Goal: Task Accomplishment & Management: Use online tool/utility

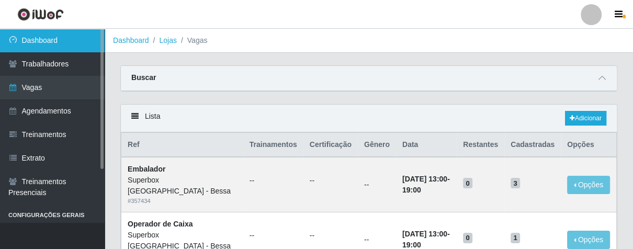
click at [73, 42] on link "Dashboard" at bounding box center [52, 41] width 105 height 24
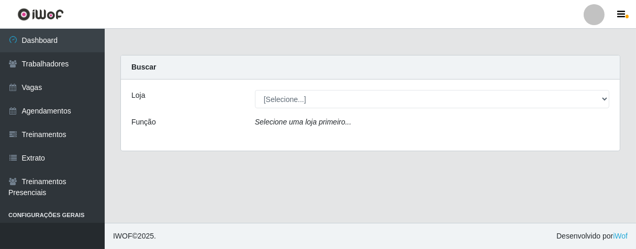
click at [374, 89] on div "Loja [Selecione...] Superbox Brasil - Bessa Função Selecione uma loja primeiro.…" at bounding box center [370, 115] width 499 height 71
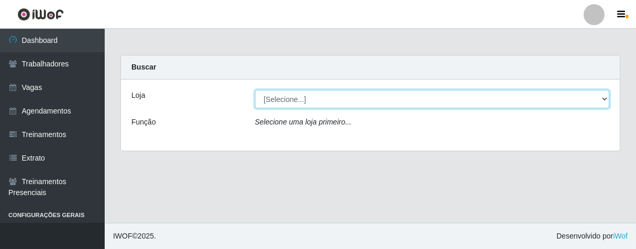
click at [371, 96] on select "[Selecione...] Superbox [GEOGRAPHIC_DATA] - Bessa" at bounding box center [432, 99] width 354 height 18
select select "206"
click at [255, 90] on select "[Selecione...] Superbox [GEOGRAPHIC_DATA] - Bessa" at bounding box center [432, 99] width 354 height 18
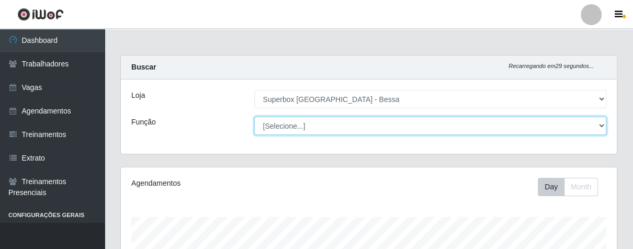
click at [399, 125] on select "[Selecione...] ASG ASG + ASG ++ Embalador Embalador + Embalador ++ Operador de …" at bounding box center [430, 126] width 353 height 18
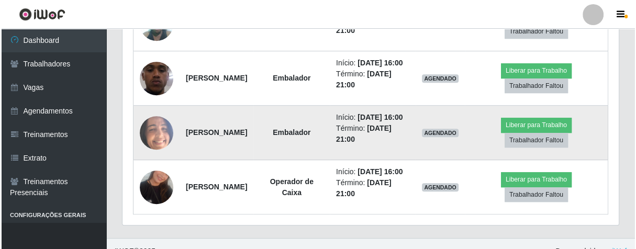
scroll to position [404, 0]
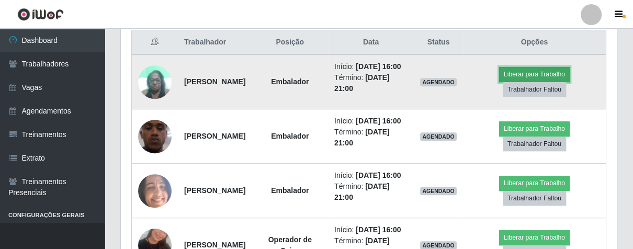
click at [532, 77] on button "Liberar para Trabalho" at bounding box center [534, 74] width 71 height 15
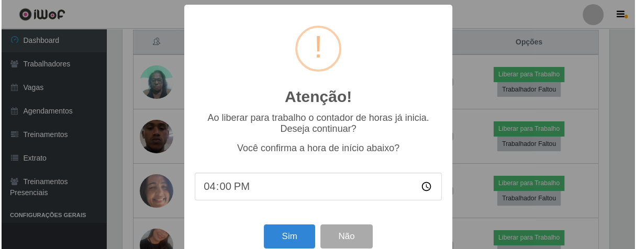
scroll to position [217, 490]
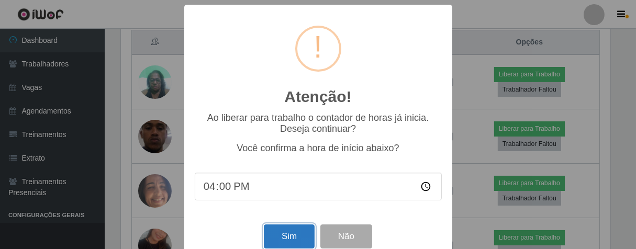
click at [286, 239] on button "Sim" at bounding box center [289, 236] width 51 height 25
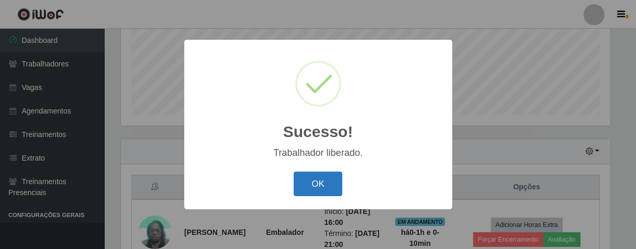
click at [301, 181] on button "OK" at bounding box center [318, 184] width 49 height 25
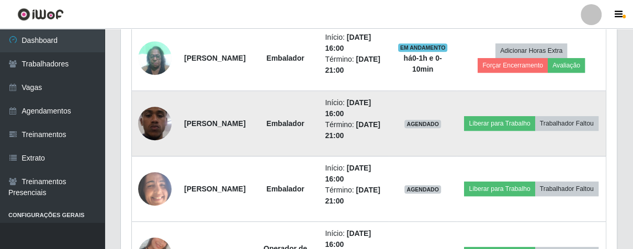
scroll to position [491, 0]
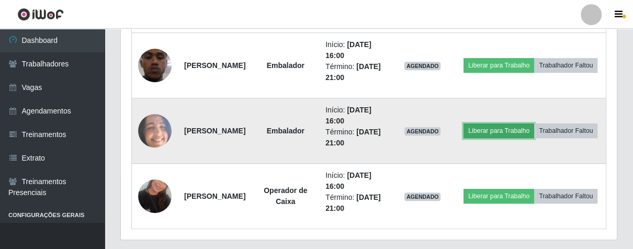
click at [529, 123] on button "Liberar para Trabalho" at bounding box center [499, 130] width 71 height 15
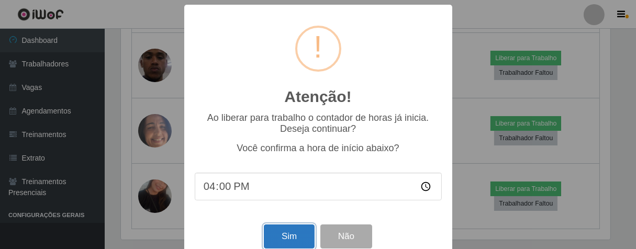
click at [291, 233] on button "Sim" at bounding box center [289, 236] width 51 height 25
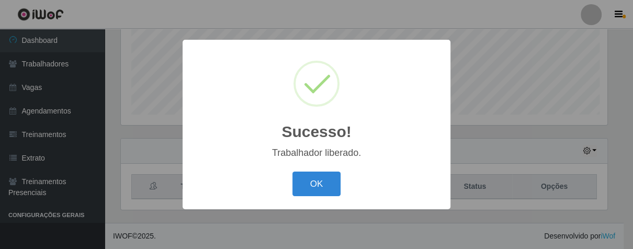
scroll to position [259, 0]
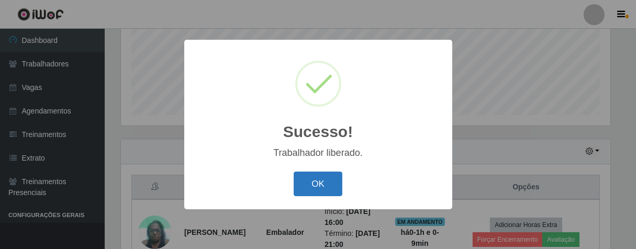
click at [316, 191] on button "OK" at bounding box center [318, 184] width 49 height 25
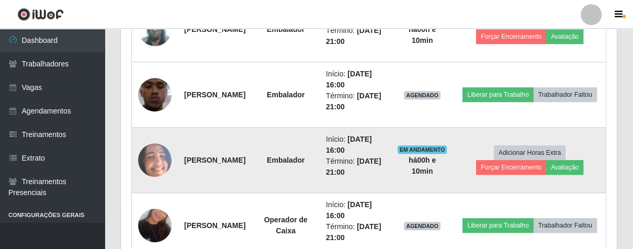
scroll to position [520, 0]
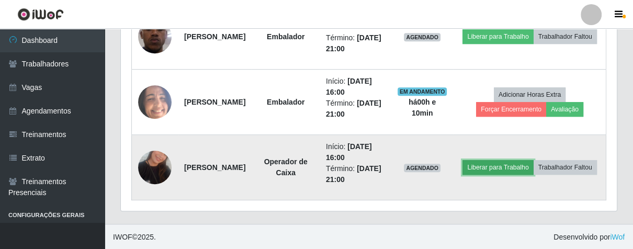
click at [533, 161] on button "Liberar para Trabalho" at bounding box center [498, 167] width 71 height 15
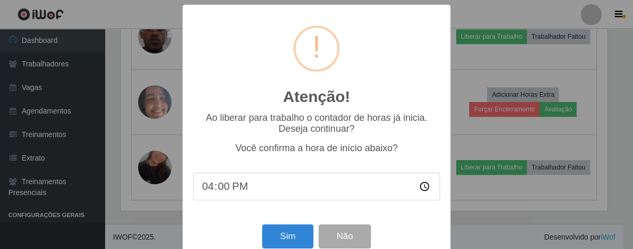
scroll to position [217, 490]
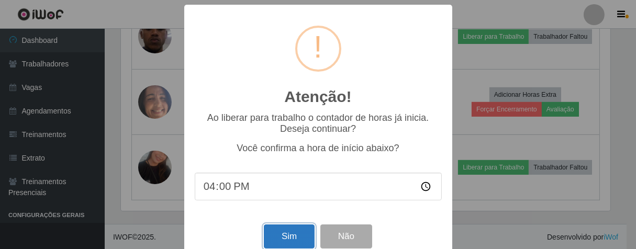
click at [292, 243] on button "Sim" at bounding box center [289, 236] width 51 height 25
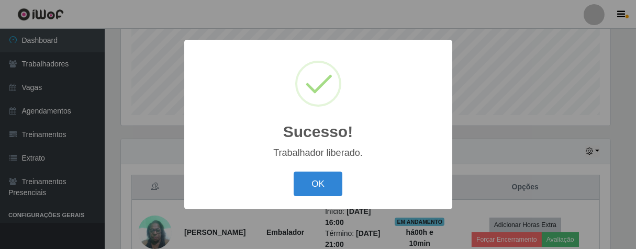
click at [294, 172] on button "OK" at bounding box center [318, 184] width 49 height 25
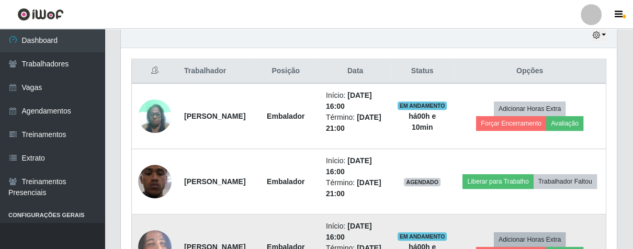
scroll to position [433, 0]
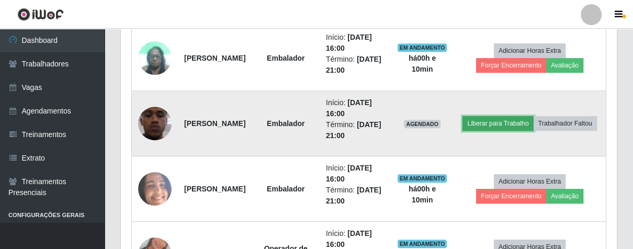
click at [523, 116] on button "Liberar para Trabalho" at bounding box center [498, 123] width 71 height 15
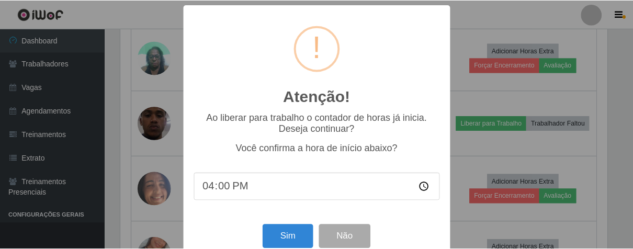
scroll to position [23, 0]
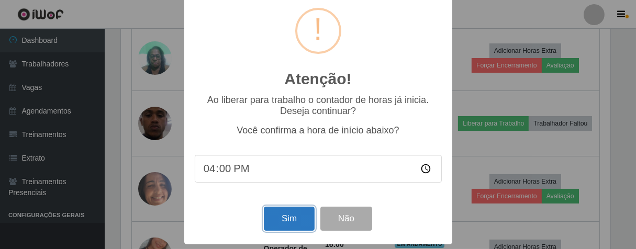
click at [281, 215] on button "Sim" at bounding box center [289, 219] width 51 height 25
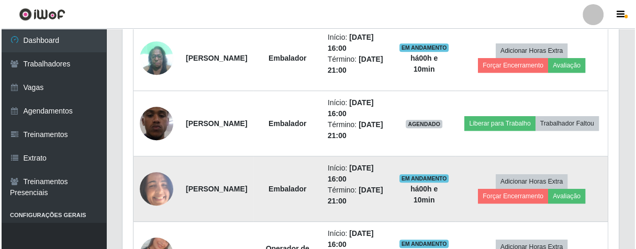
scroll to position [217, 490]
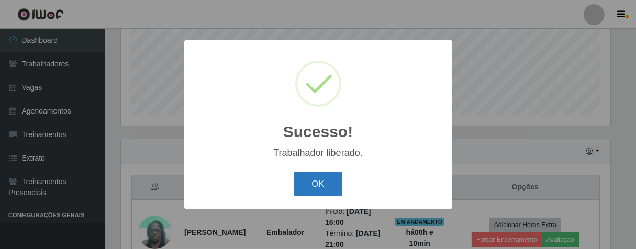
click at [301, 187] on button "OK" at bounding box center [318, 184] width 49 height 25
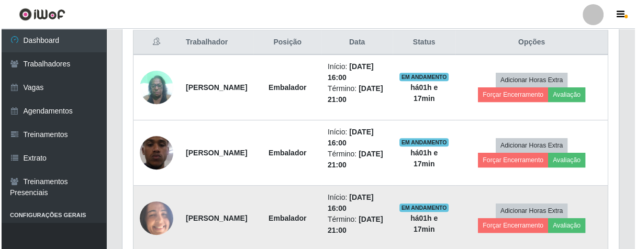
scroll to position [346, 0]
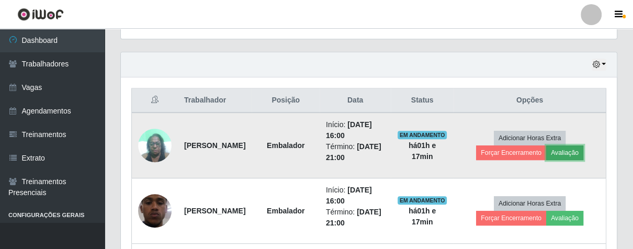
click at [561, 149] on button "Avaliação" at bounding box center [564, 152] width 37 height 15
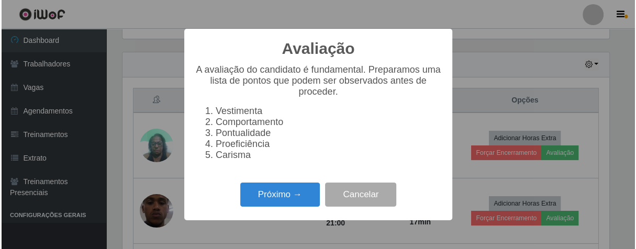
scroll to position [217, 490]
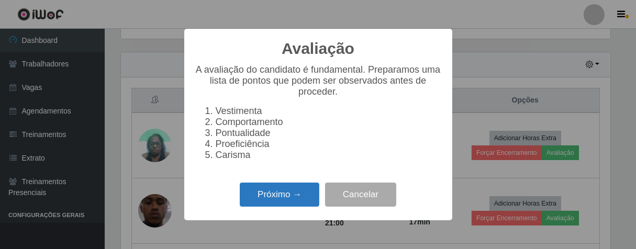
click at [278, 205] on button "Próximo →" at bounding box center [280, 195] width 80 height 25
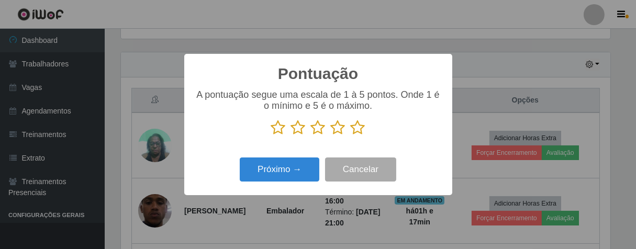
scroll to position [523037, 522765]
click at [322, 131] on icon at bounding box center [318, 128] width 15 height 16
click at [311, 136] on input "radio" at bounding box center [311, 136] width 0 height 0
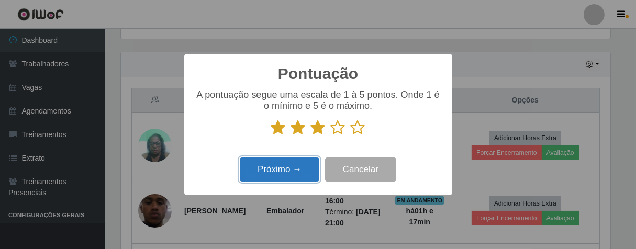
click at [309, 162] on button "Próximo →" at bounding box center [280, 169] width 80 height 25
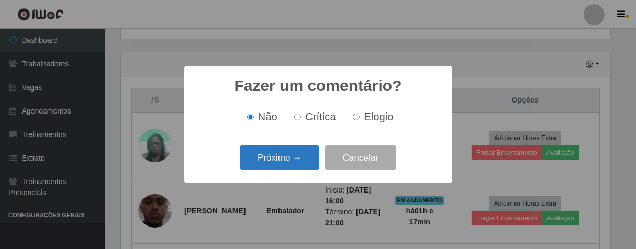
click at [312, 148] on button "Próximo →" at bounding box center [280, 157] width 80 height 25
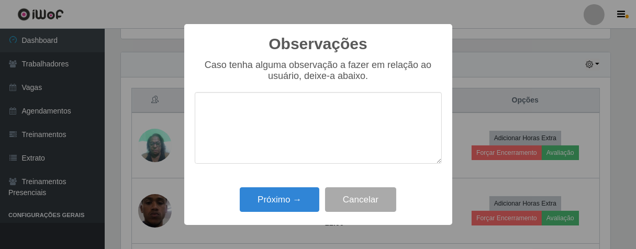
click at [297, 109] on textarea at bounding box center [318, 128] width 247 height 72
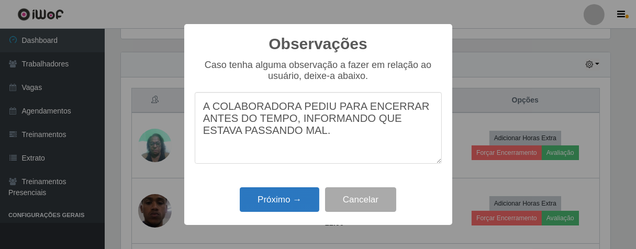
type textarea "A COLABORADORA PEDIU PARA ENCERRAR ANTES DO TEMPO, INFORMANDO QUE ESTAVA PASSAN…"
click at [300, 196] on button "Próximo →" at bounding box center [280, 199] width 80 height 25
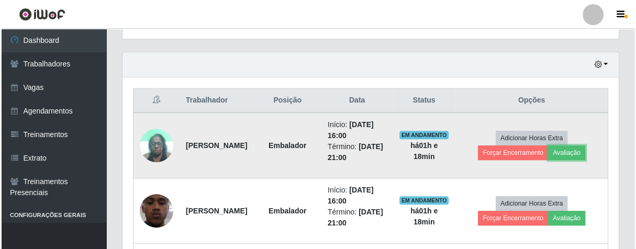
scroll to position [217, 496]
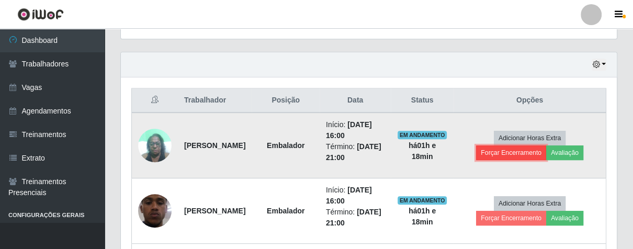
click at [504, 154] on button "Forçar Encerramento" at bounding box center [511, 152] width 70 height 15
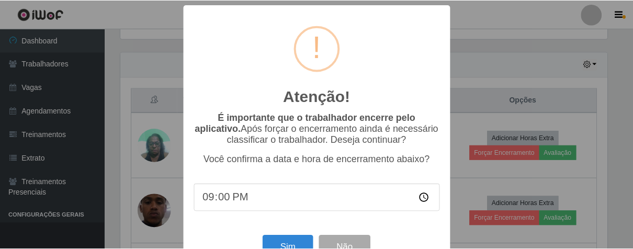
scroll to position [36, 0]
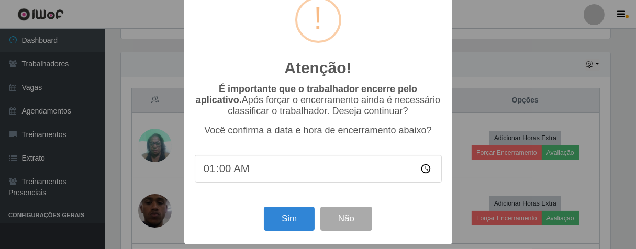
type input "17:00"
click at [277, 217] on button "Sim" at bounding box center [289, 219] width 51 height 25
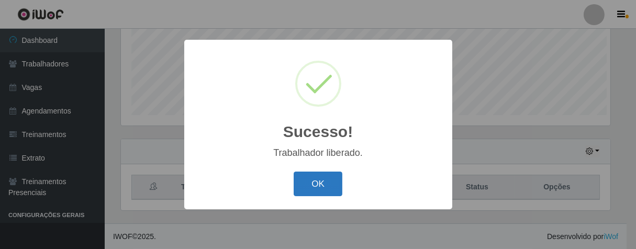
scroll to position [217, 490]
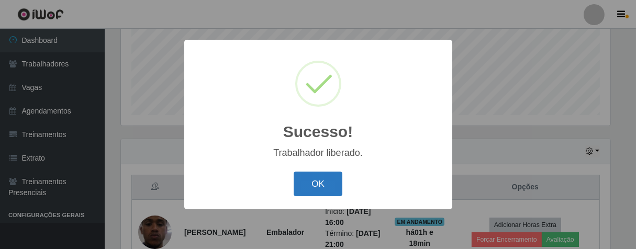
click at [317, 189] on button "OK" at bounding box center [318, 184] width 49 height 25
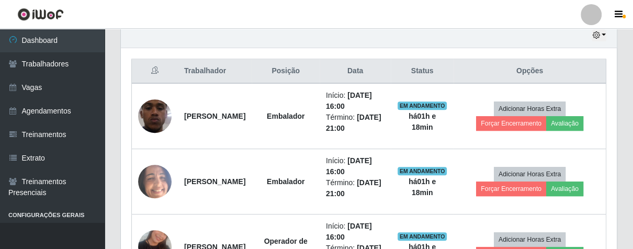
scroll to position [433, 0]
